Goal: Information Seeking & Learning: Find specific fact

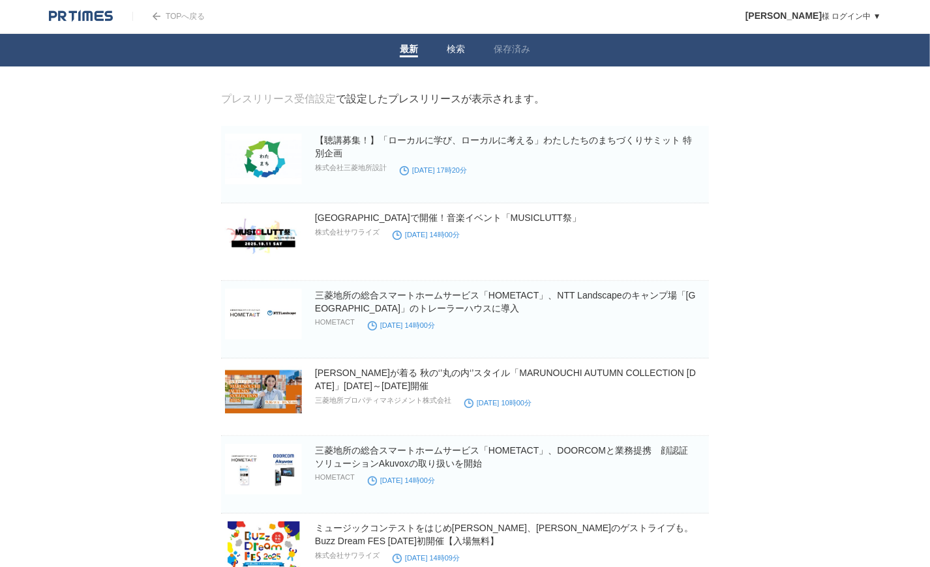
click at [449, 48] on link "検索" at bounding box center [456, 51] width 18 height 14
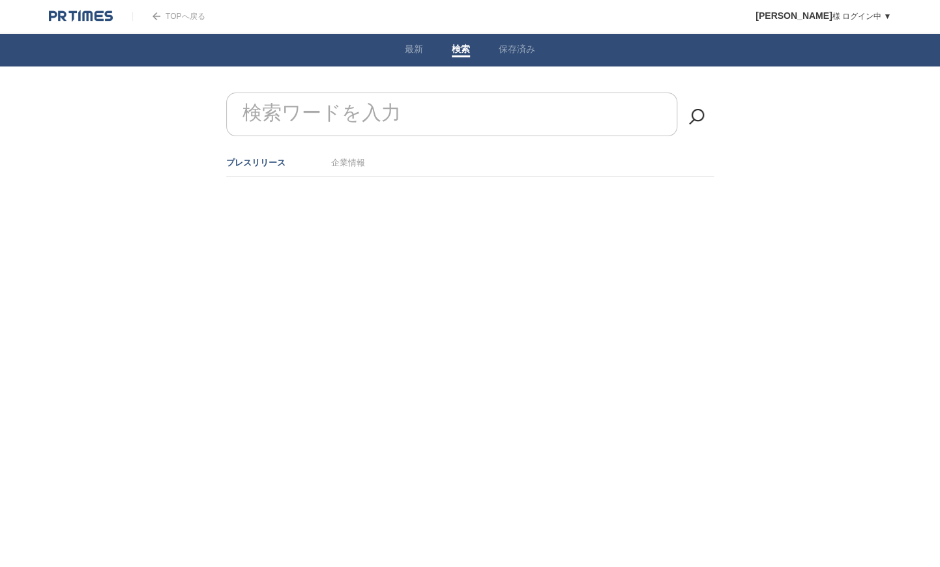
click at [376, 93] on form "検索ワードを入力" at bounding box center [470, 93] width 488 height 0
type input "n"
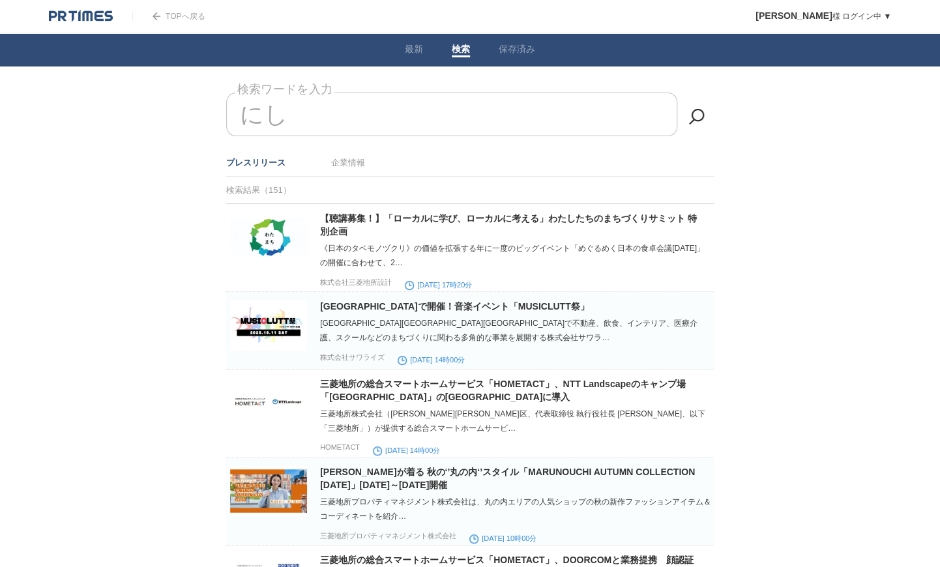
type input "に"
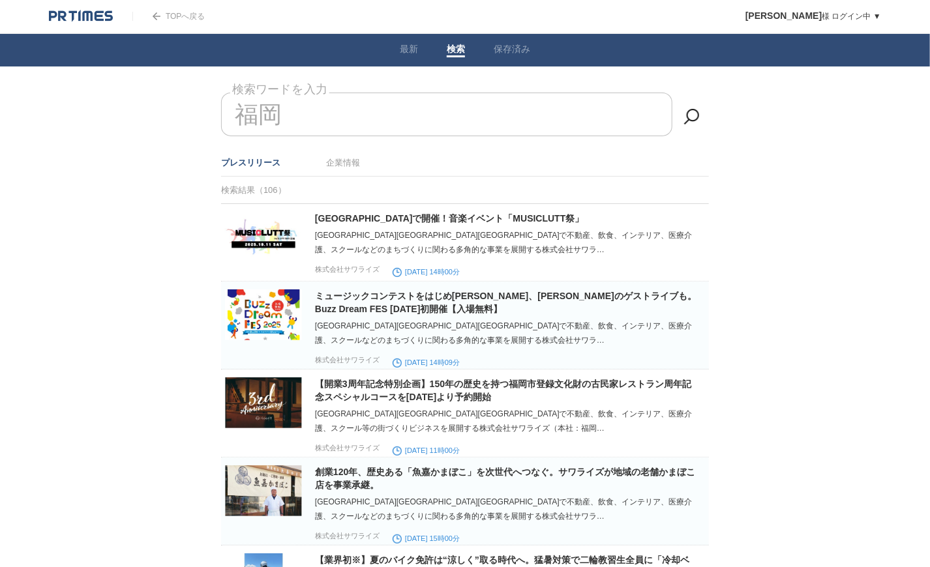
type input "福"
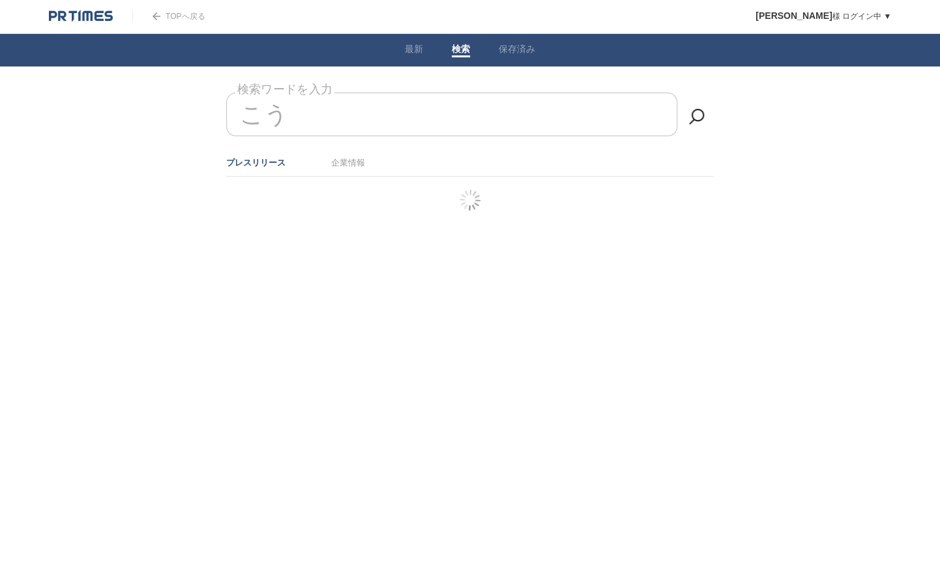
type input "こ"
type input "広"
type input "広場"
